Goal: Transaction & Acquisition: Download file/media

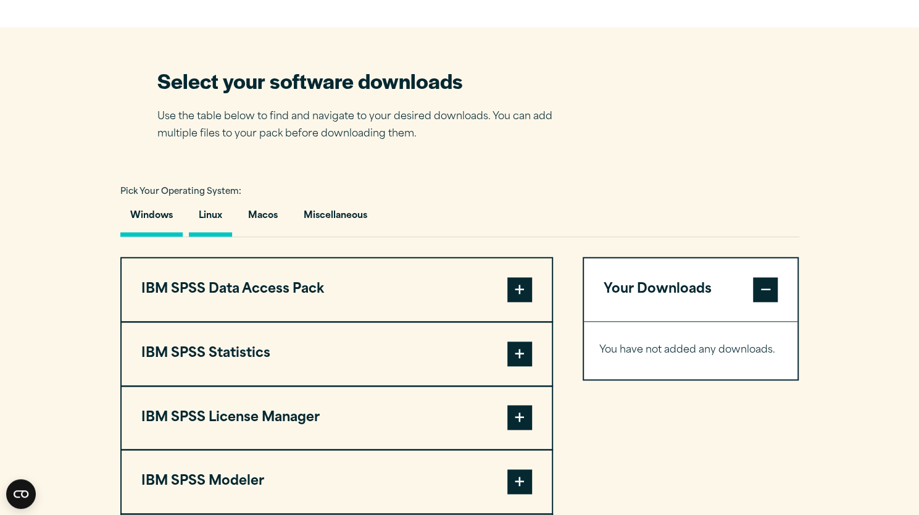
scroll to position [750, 0]
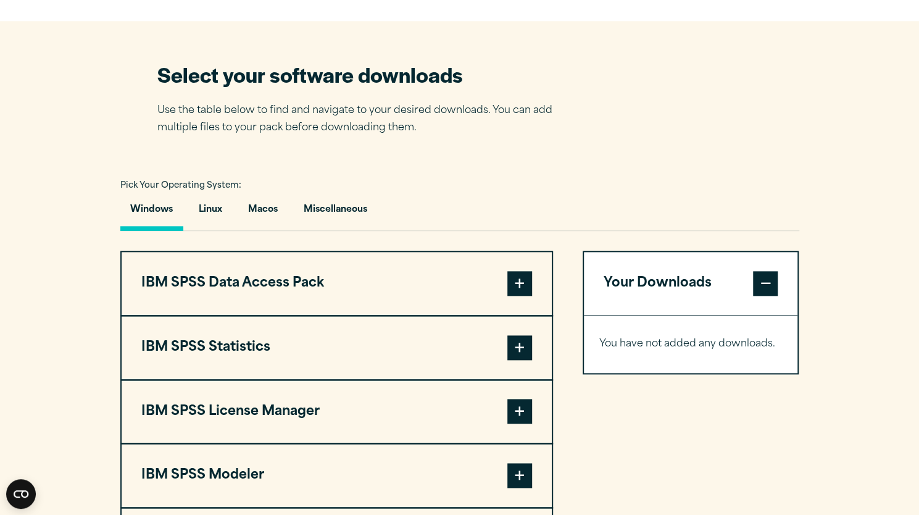
click at [525, 346] on span at bounding box center [520, 347] width 25 height 25
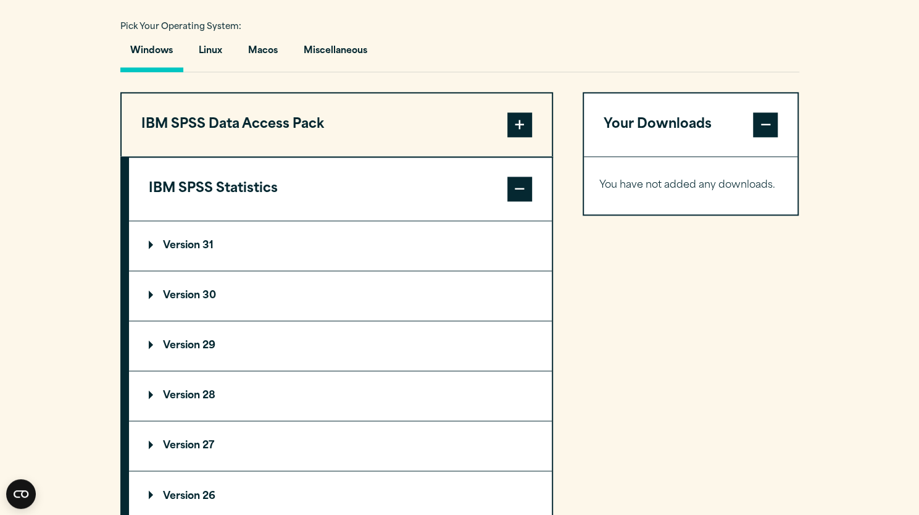
scroll to position [912, 0]
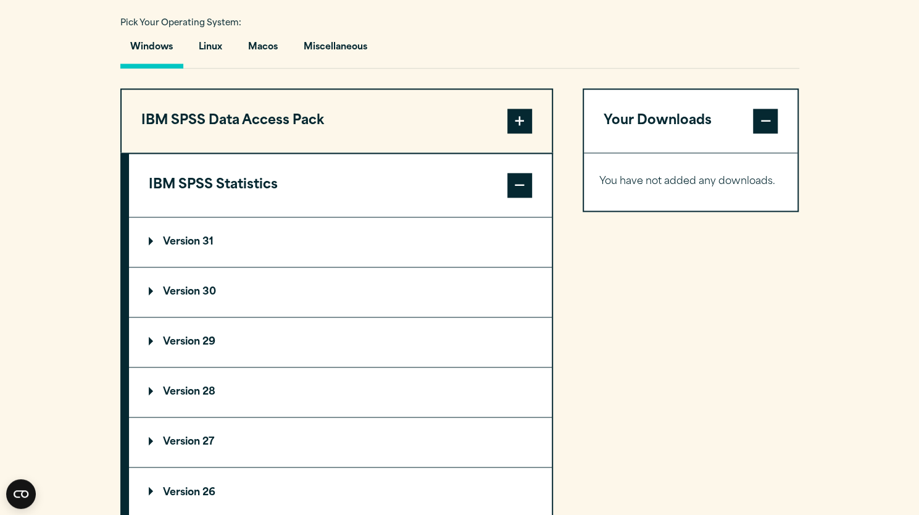
click at [287, 340] on summary "Version 29" at bounding box center [340, 341] width 423 height 49
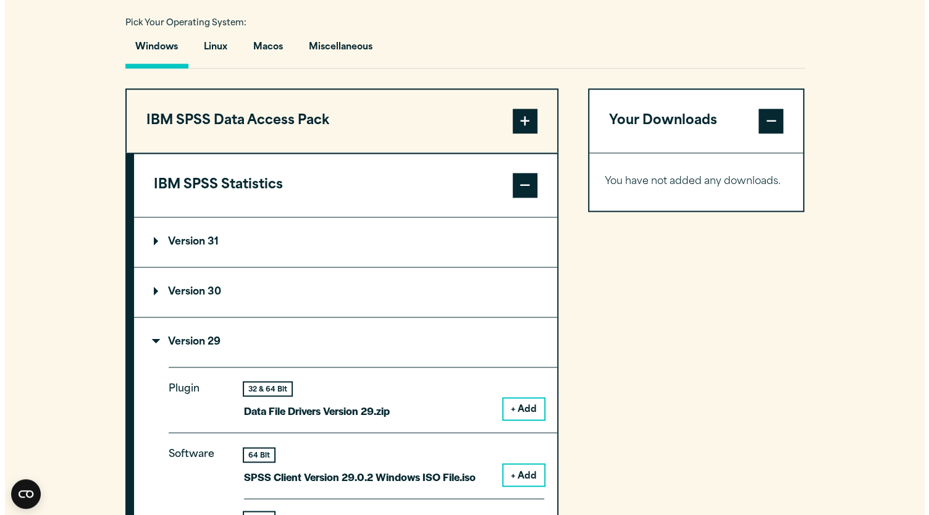
scroll to position [1089, 0]
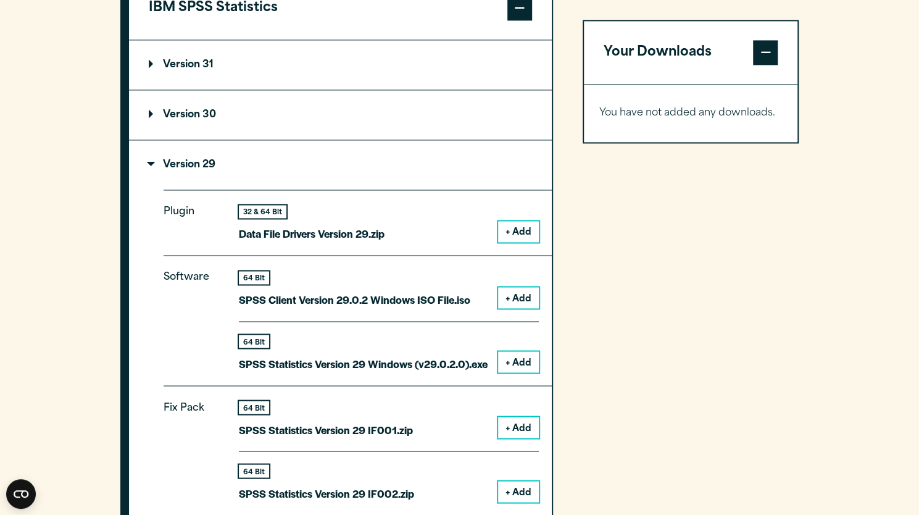
click at [521, 351] on button "+ Add" at bounding box center [518, 361] width 41 height 21
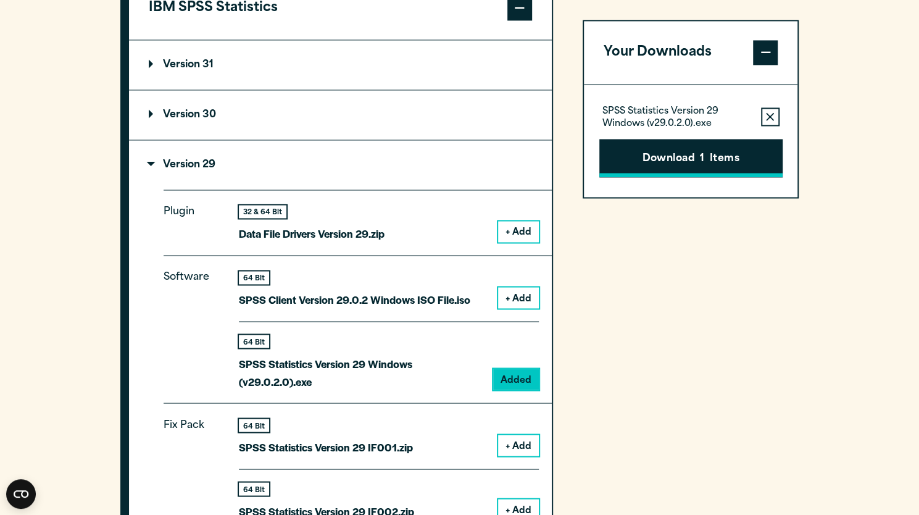
click at [689, 151] on button "Download 1 Items" at bounding box center [691, 158] width 183 height 38
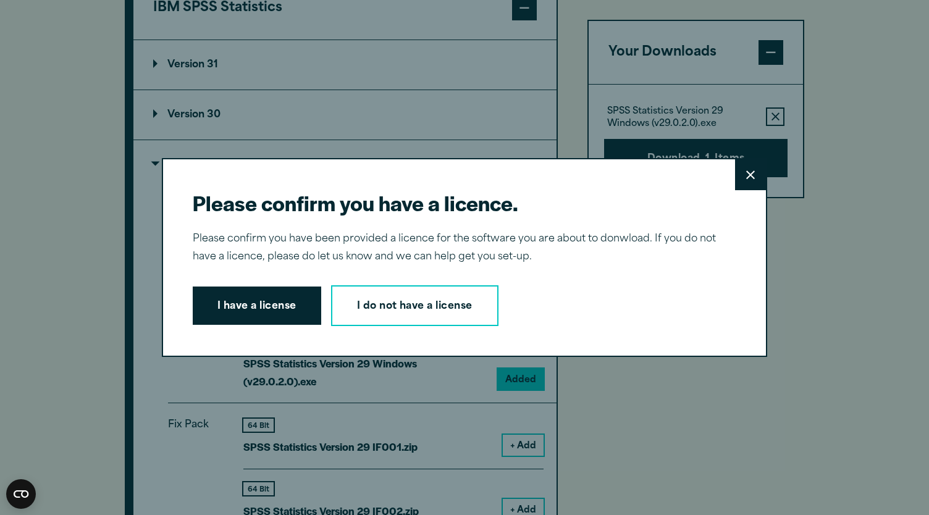
click at [267, 334] on div "Please confirm you have a licence. Close Please confirm you have been provided …" at bounding box center [464, 257] width 605 height 199
click at [278, 309] on button "I have a license" at bounding box center [257, 306] width 128 height 38
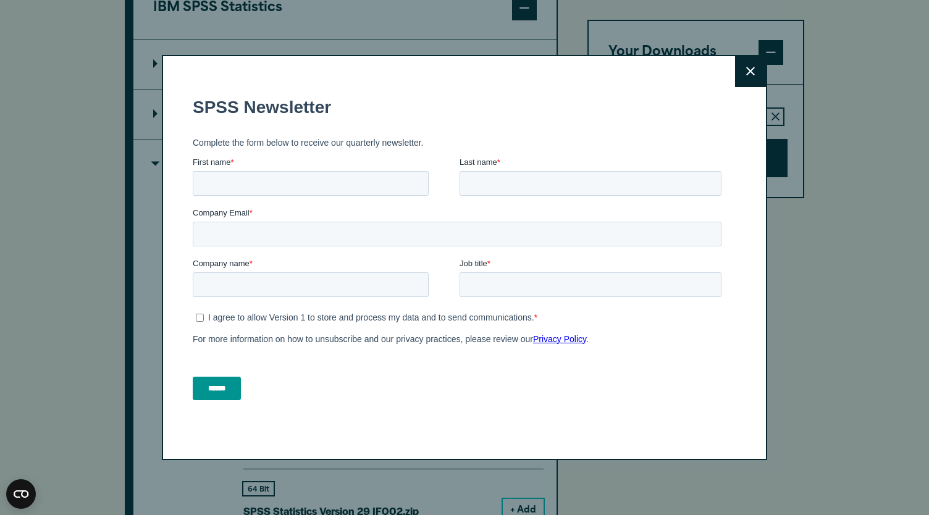
click at [747, 80] on button "Close" at bounding box center [750, 71] width 31 height 31
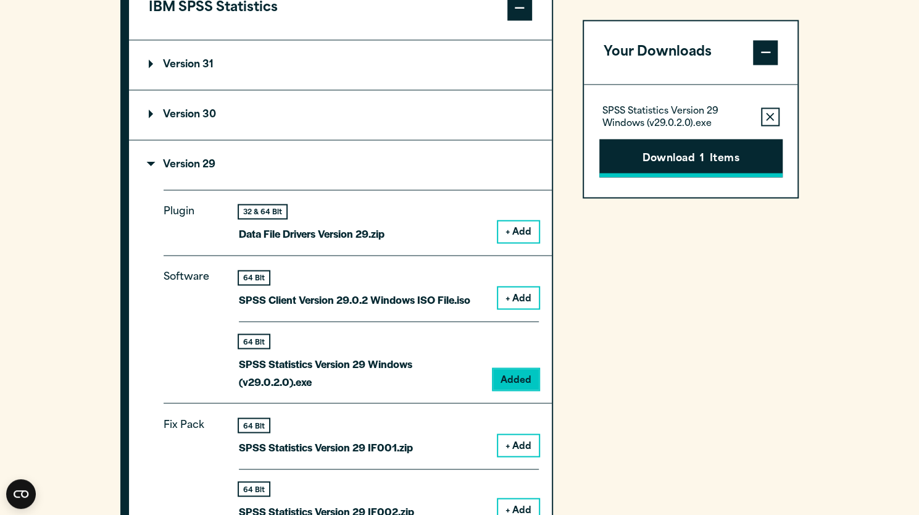
click at [670, 157] on button "Download 1 Items" at bounding box center [691, 158] width 183 height 38
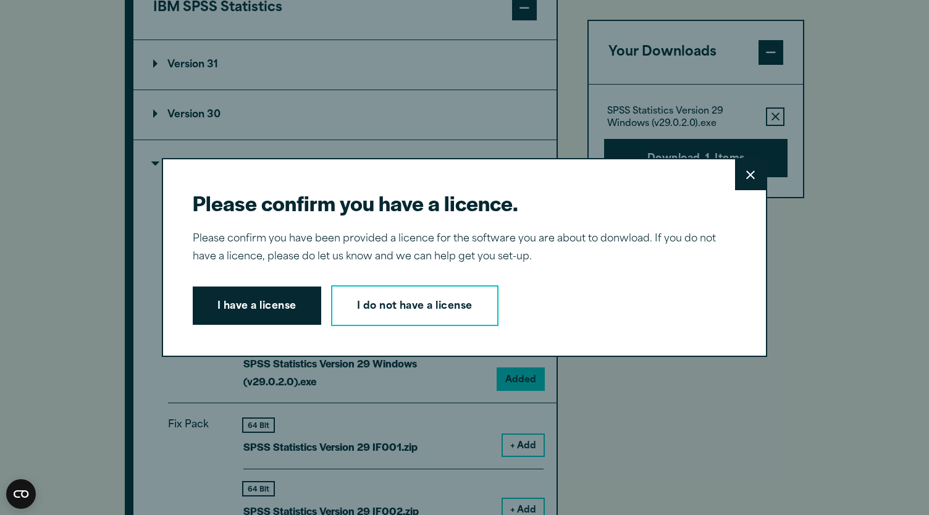
click at [751, 172] on button "Close" at bounding box center [750, 174] width 31 height 31
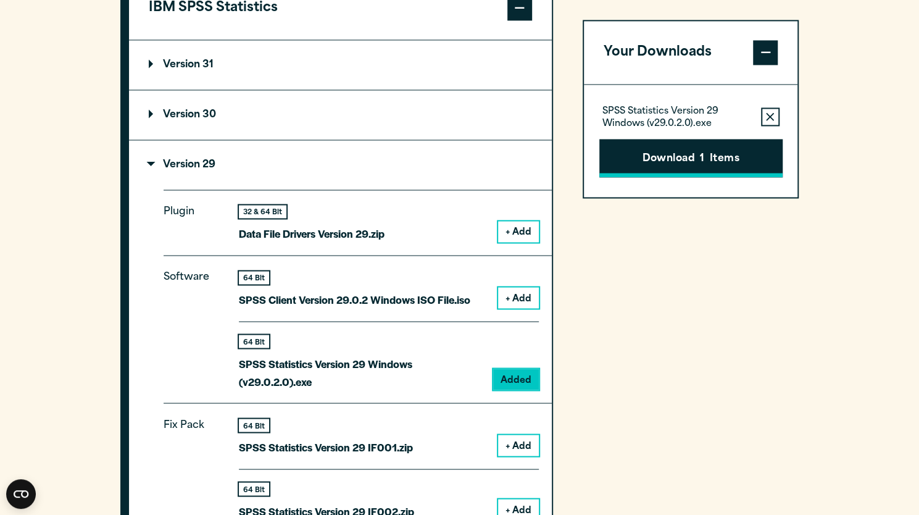
click at [703, 149] on button "Download 1 Items" at bounding box center [691, 158] width 183 height 38
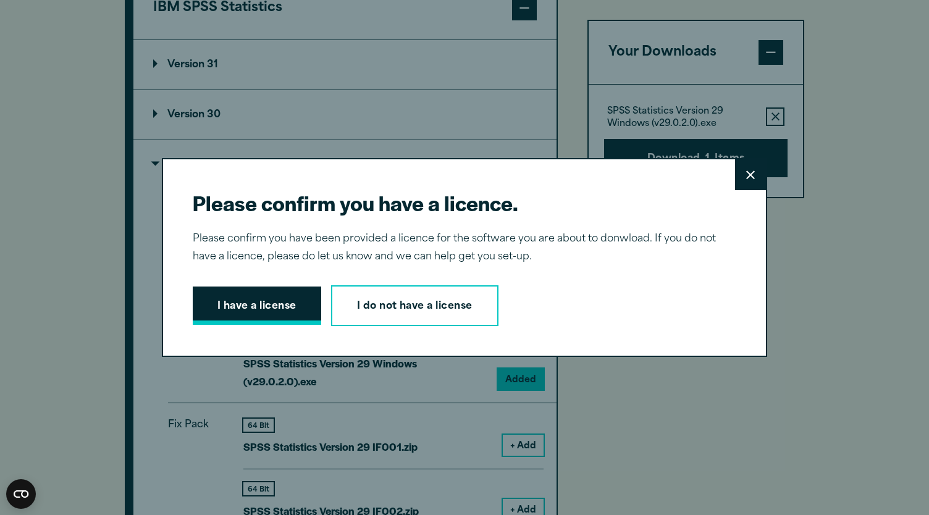
click at [287, 298] on button "I have a license" at bounding box center [257, 306] width 128 height 38
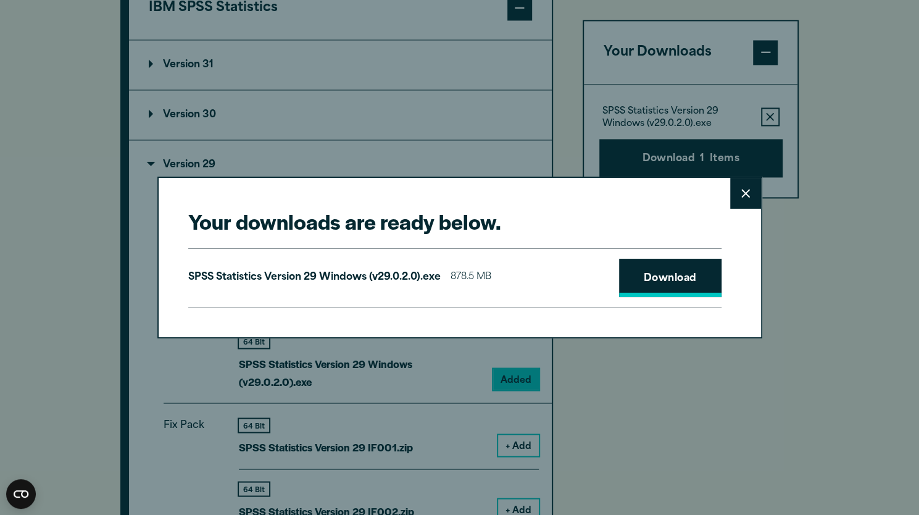
click at [634, 272] on link "Download" at bounding box center [670, 278] width 102 height 38
